Goal: Task Accomplishment & Management: Use online tool/utility

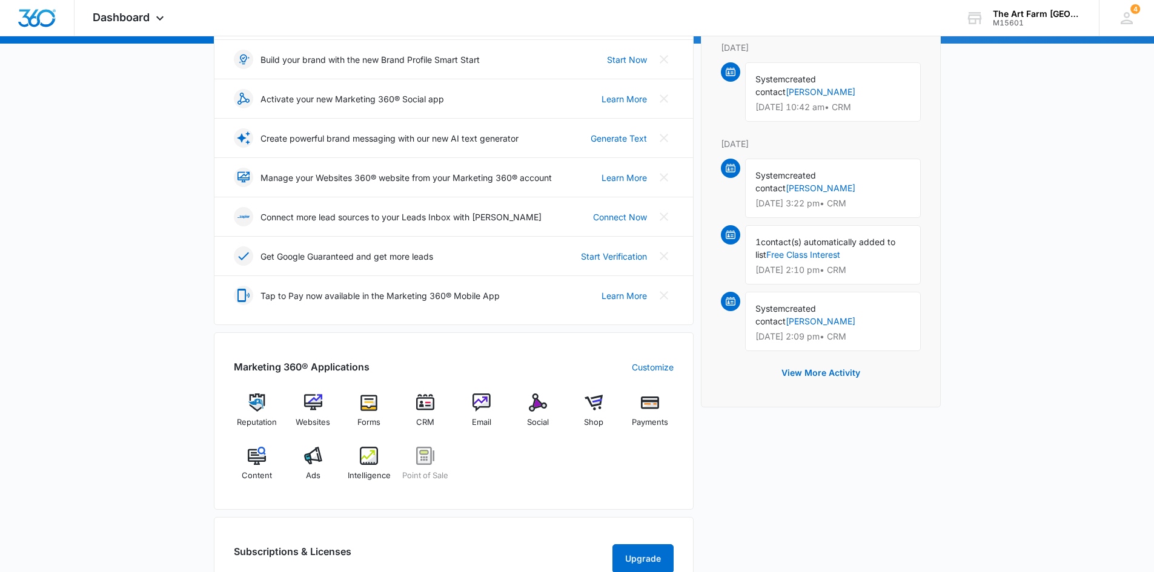
scroll to position [182, 0]
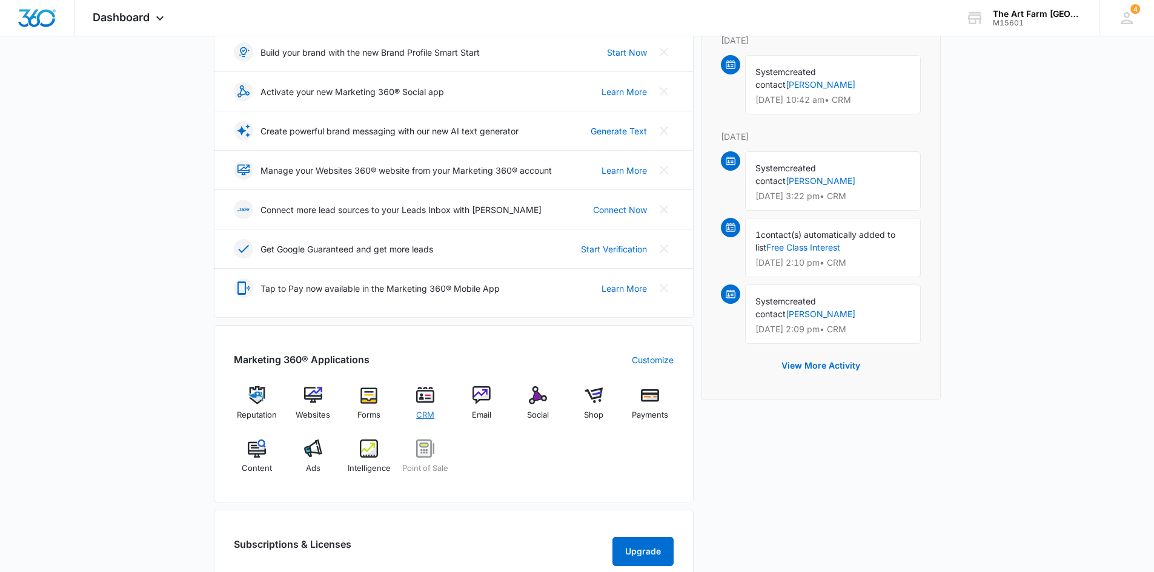
click at [426, 410] on span "CRM" at bounding box center [425, 416] width 18 height 12
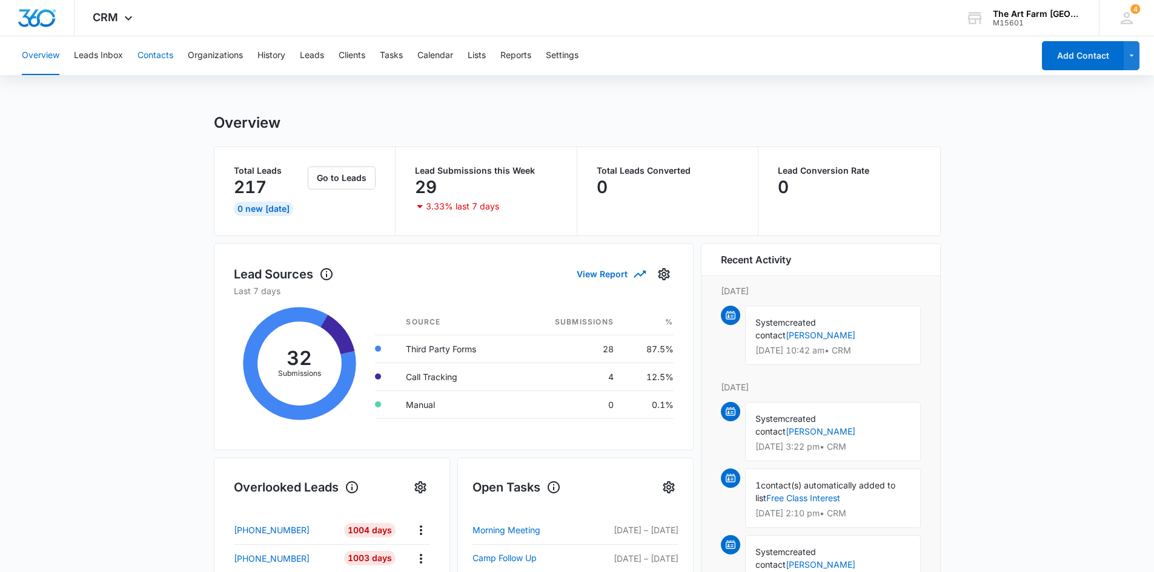
click at [154, 61] on button "Contacts" at bounding box center [156, 55] width 36 height 39
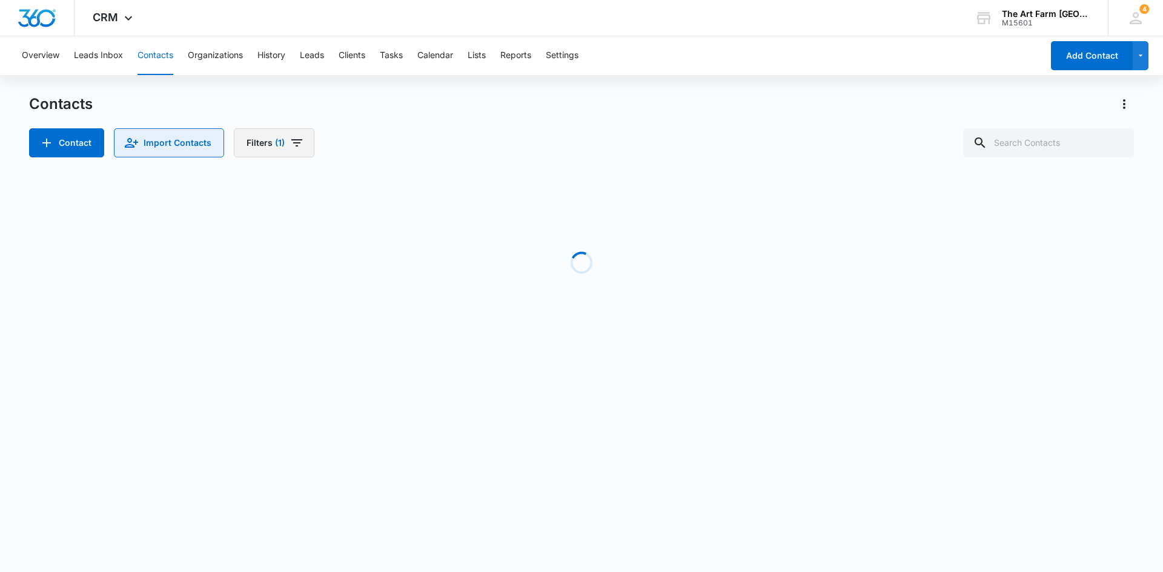
click at [296, 148] on div "Contact Import Contacts Filters (1)" at bounding box center [171, 142] width 285 height 29
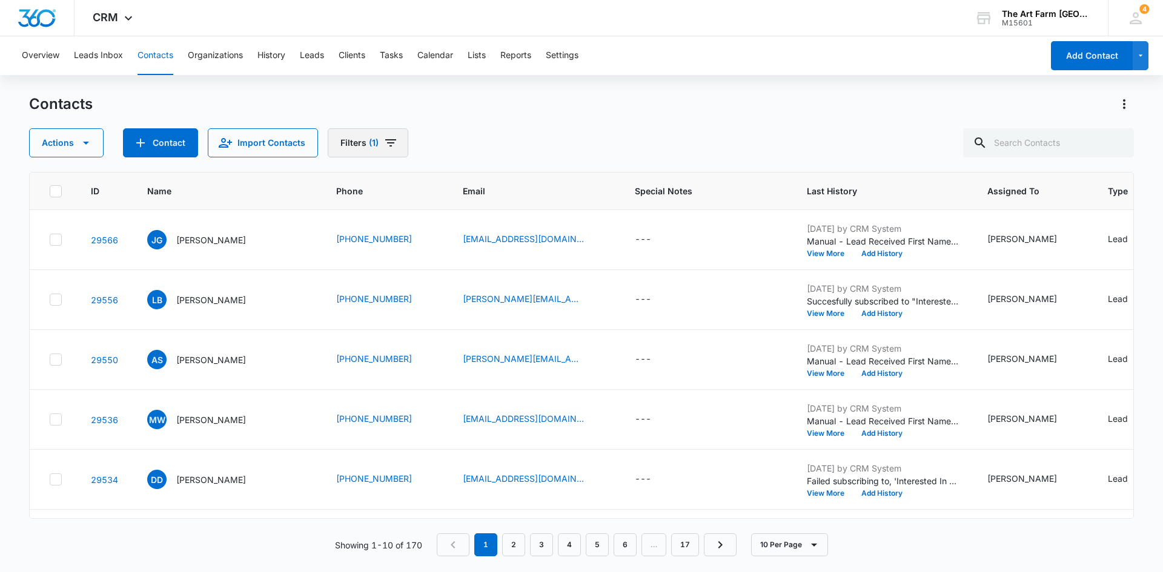
click at [386, 148] on icon "Filters" at bounding box center [390, 143] width 15 height 15
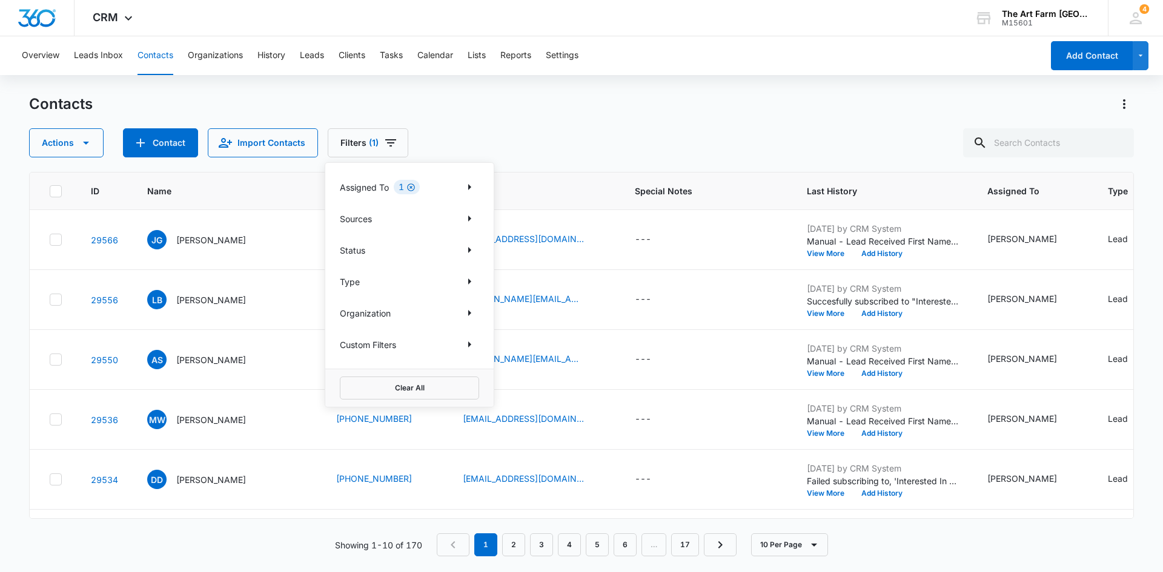
click at [410, 186] on icon "Clear" at bounding box center [410, 187] width 9 height 9
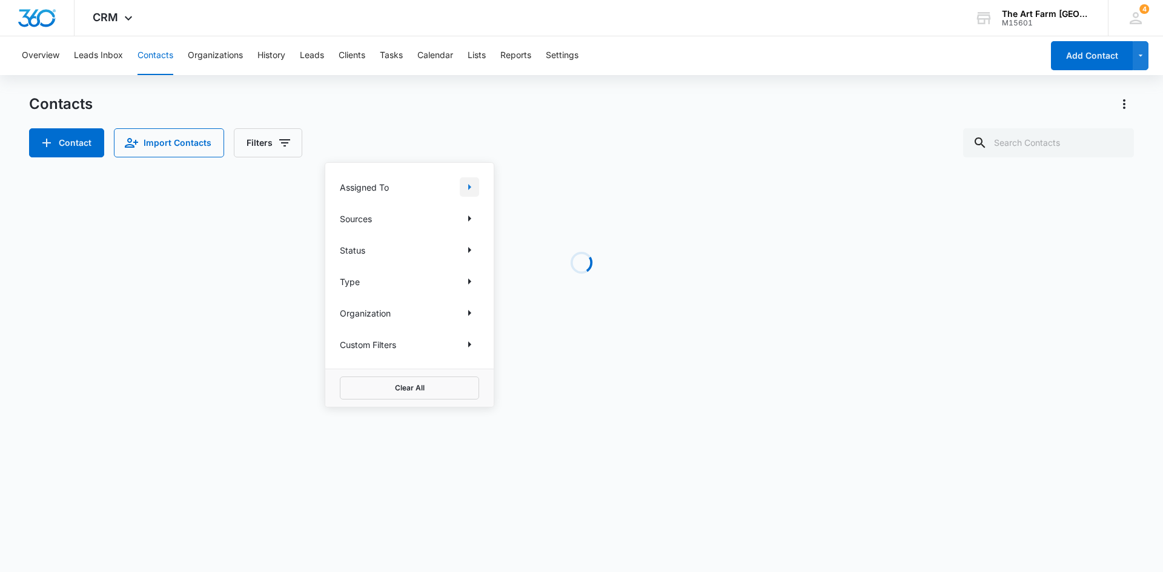
click at [466, 185] on icon "Show Assigned To filters" at bounding box center [469, 187] width 15 height 15
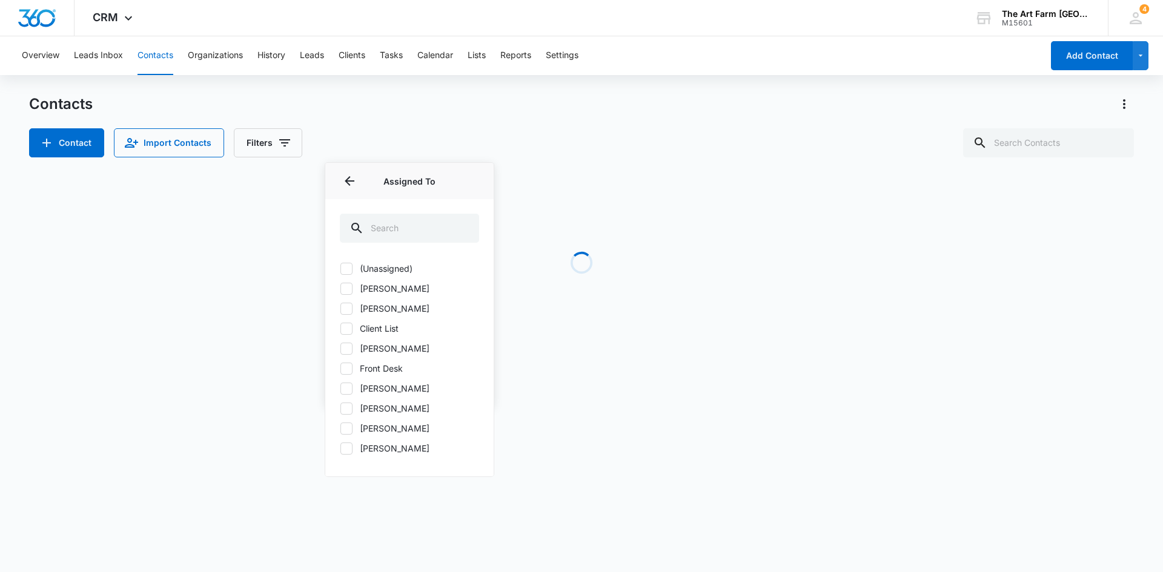
click at [343, 454] on icon at bounding box center [346, 448] width 11 height 11
click at [340, 449] on input "[PERSON_NAME]" at bounding box center [340, 448] width 1 height 1
checkbox input "true"
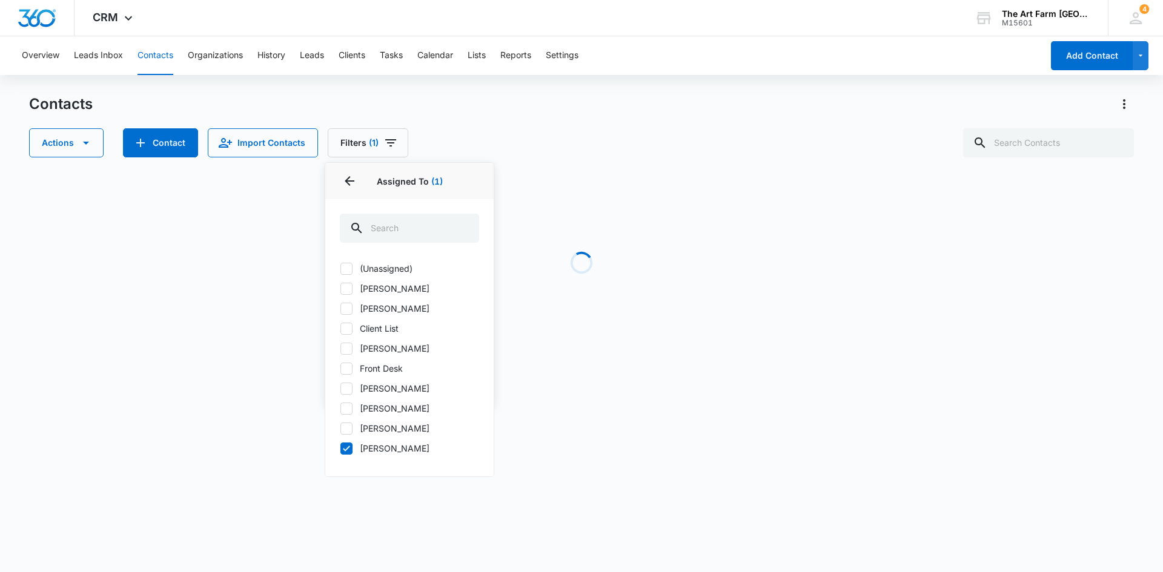
click at [611, 153] on div "Actions Contact Import Contacts Filters (1) Assigned To 1 Assigned To (1) (Unas…" at bounding box center [581, 142] width 1105 height 29
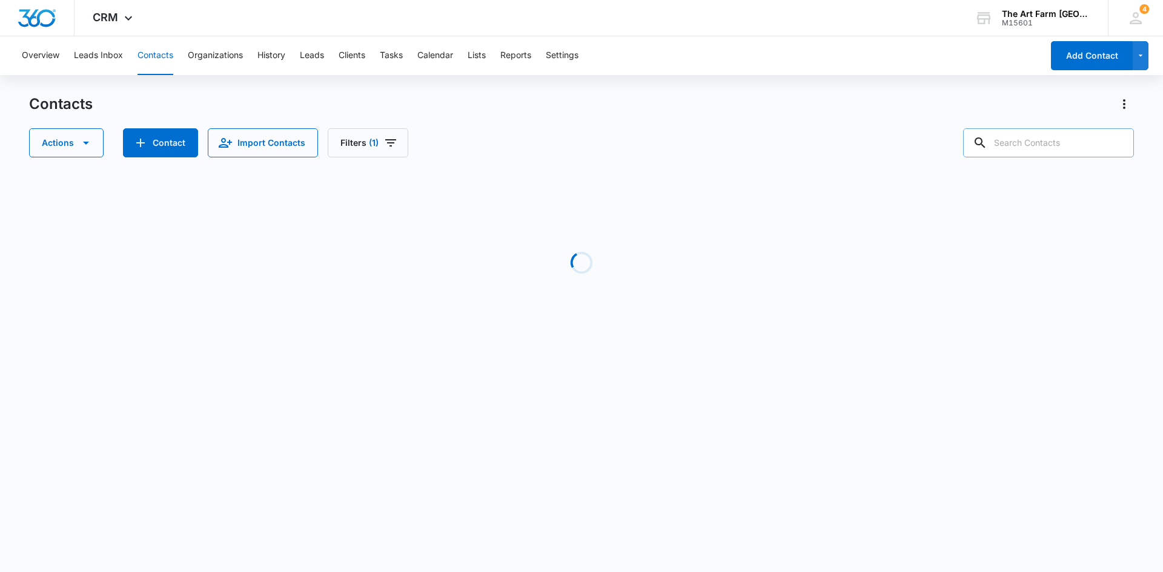
click at [1027, 144] on input "text" at bounding box center [1048, 142] width 171 height 29
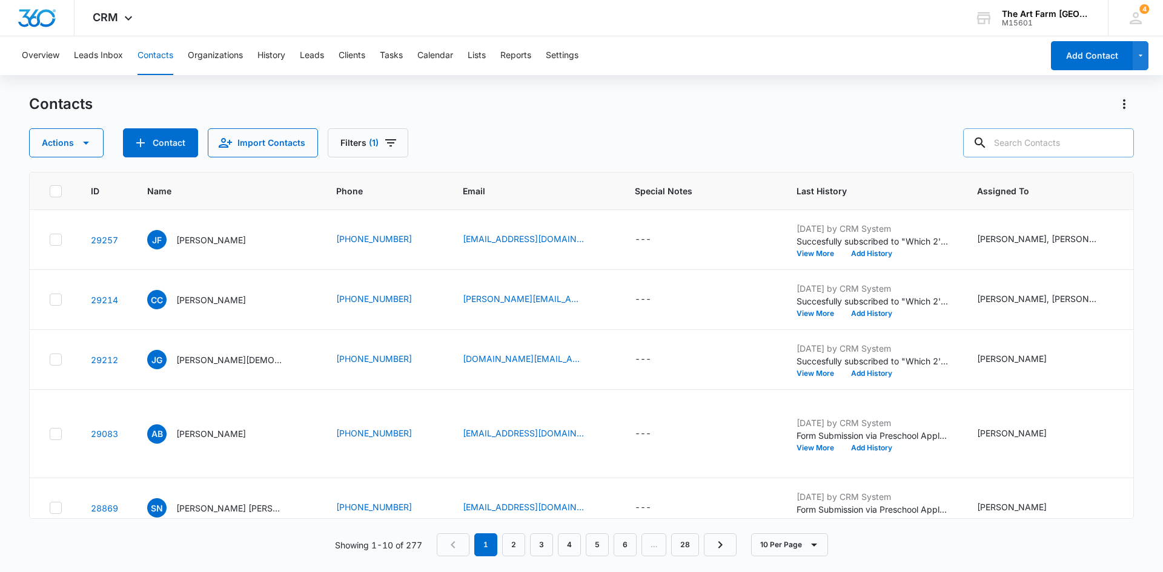
click at [1037, 143] on input "text" at bounding box center [1048, 142] width 171 height 29
type input "e"
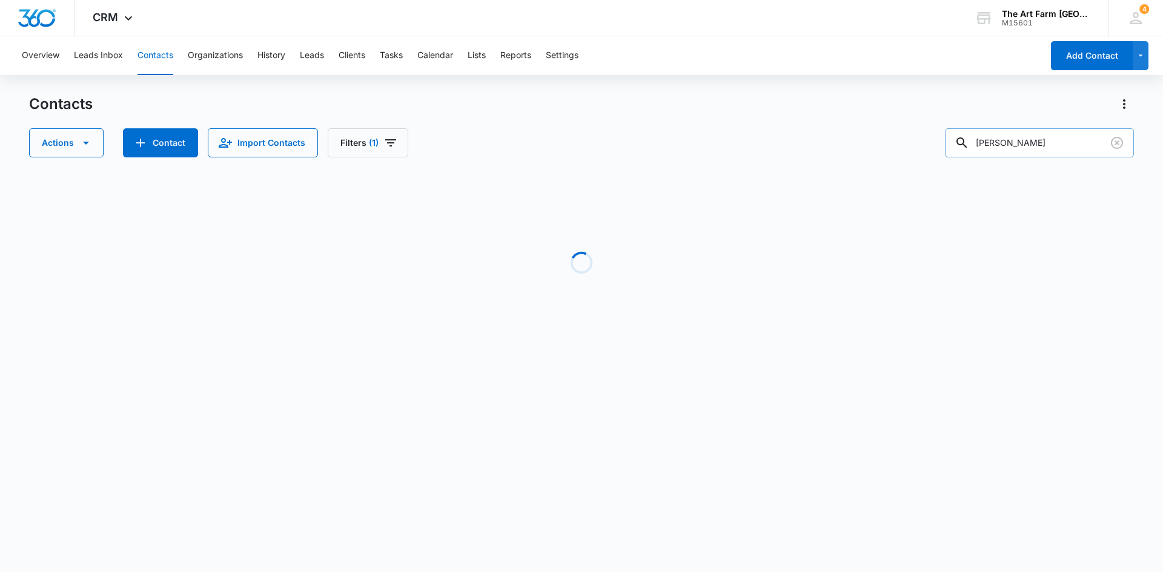
type input "[PERSON_NAME]"
